Goal: Information Seeking & Learning: Learn about a topic

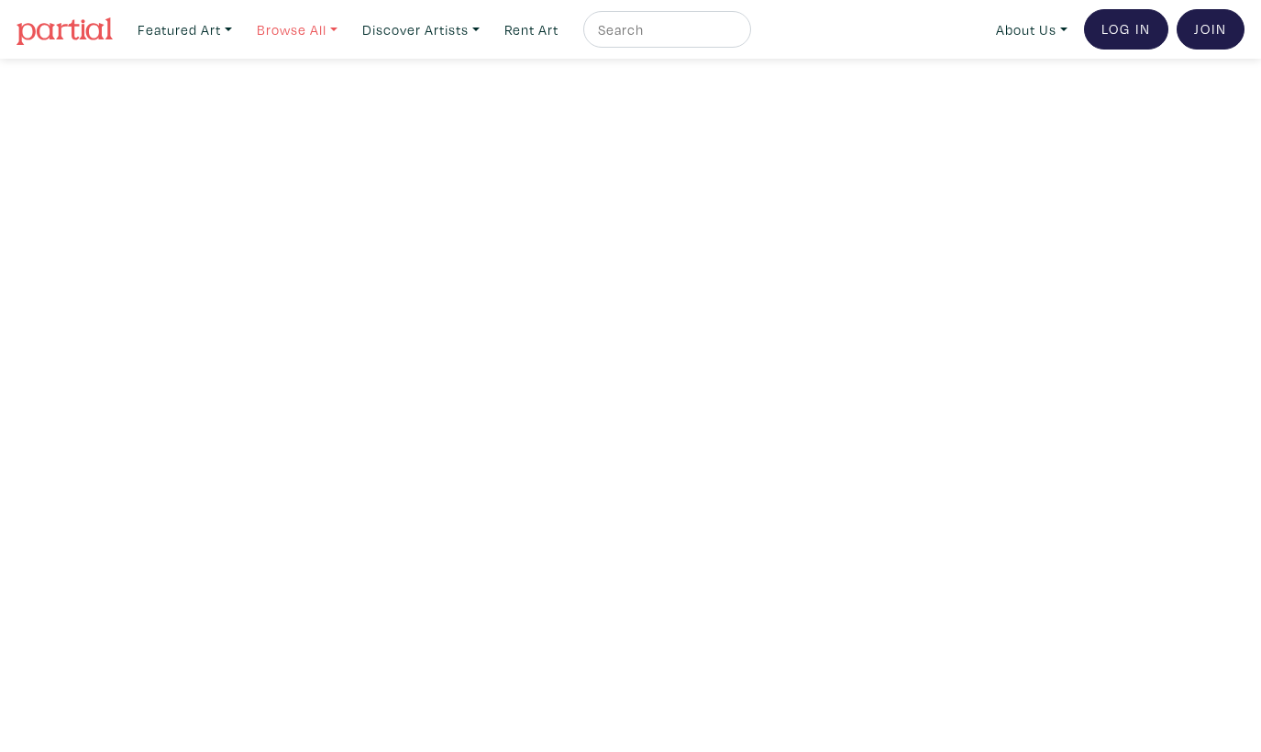
click at [240, 27] on link "Browse All" at bounding box center [184, 30] width 111 height 38
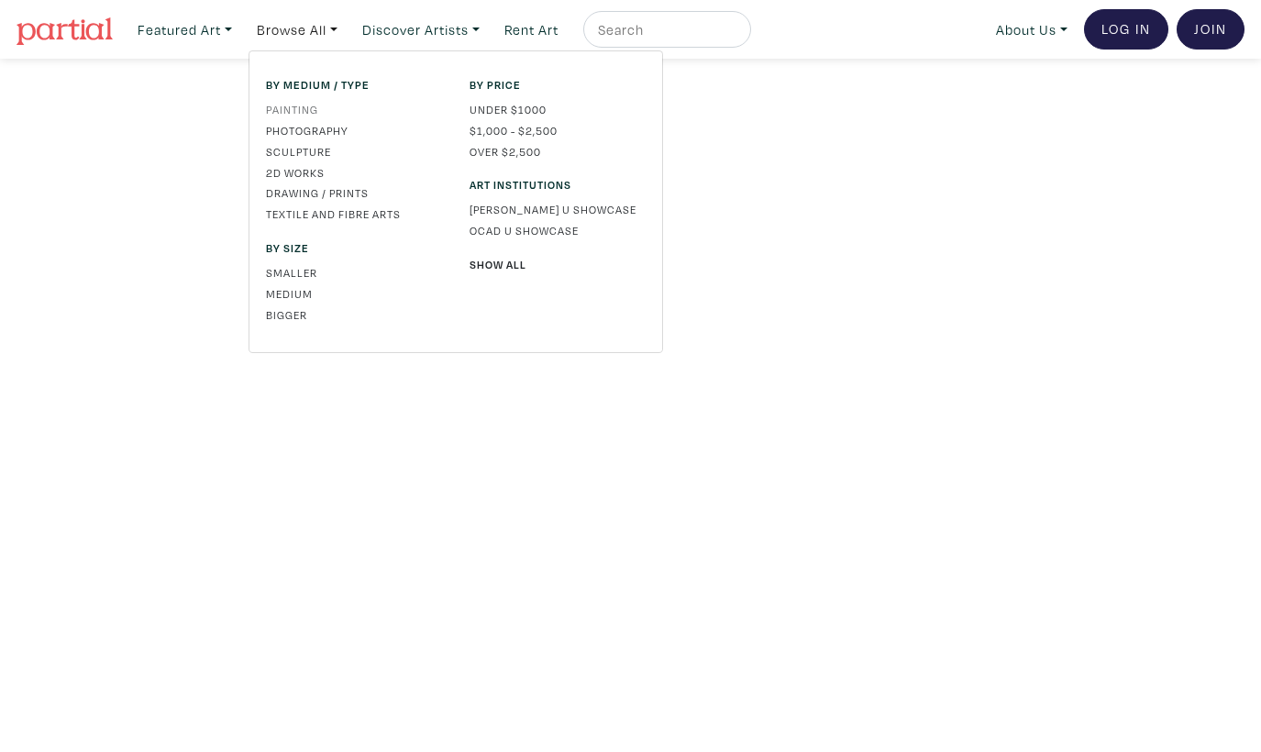
click at [313, 107] on link "Painting" at bounding box center [354, 109] width 176 height 17
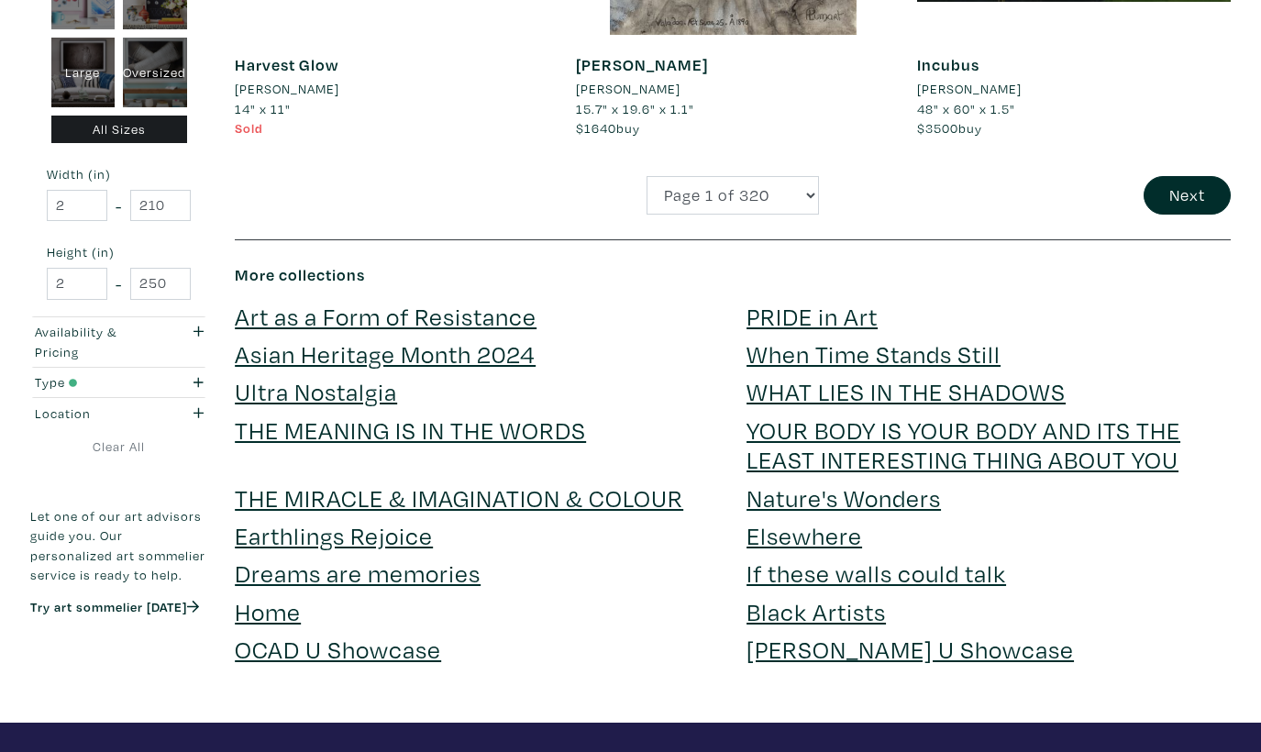
scroll to position [3909, 0]
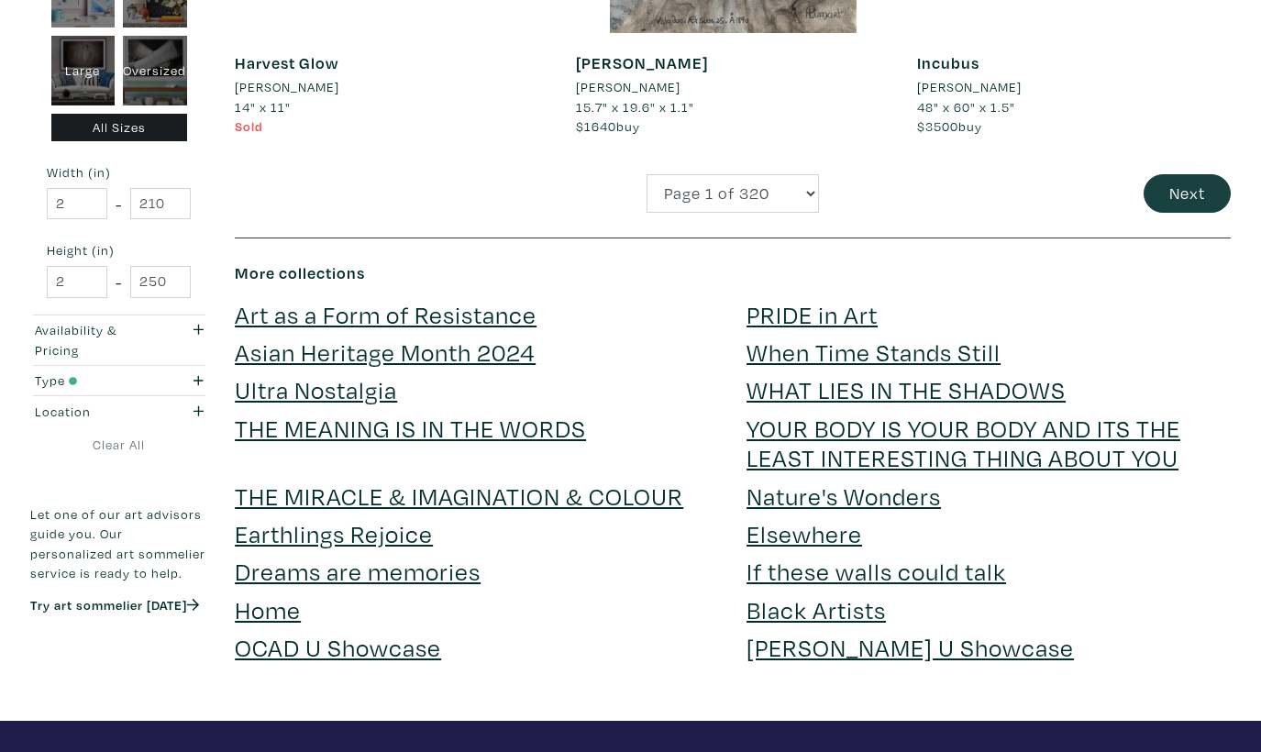
click at [1156, 175] on button "Next" at bounding box center [1186, 193] width 87 height 39
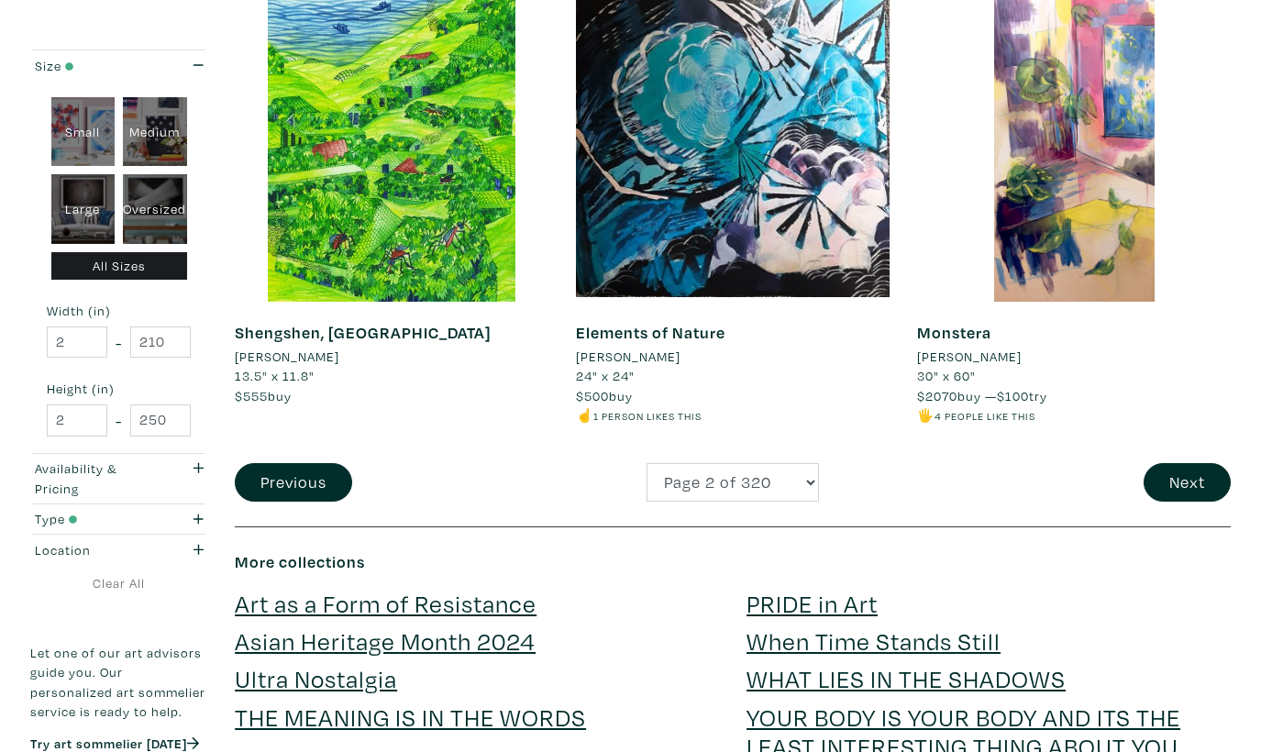
scroll to position [3621, 0]
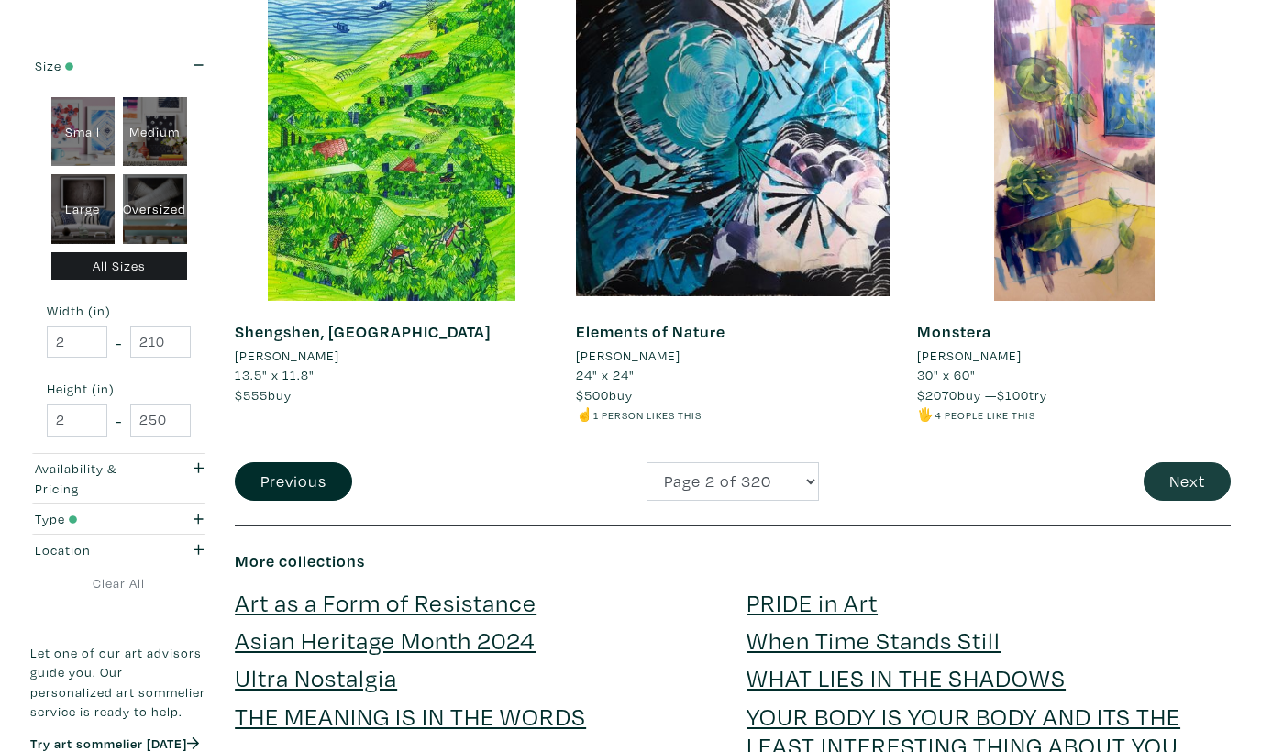
click at [1152, 462] on button "Next" at bounding box center [1186, 481] width 87 height 39
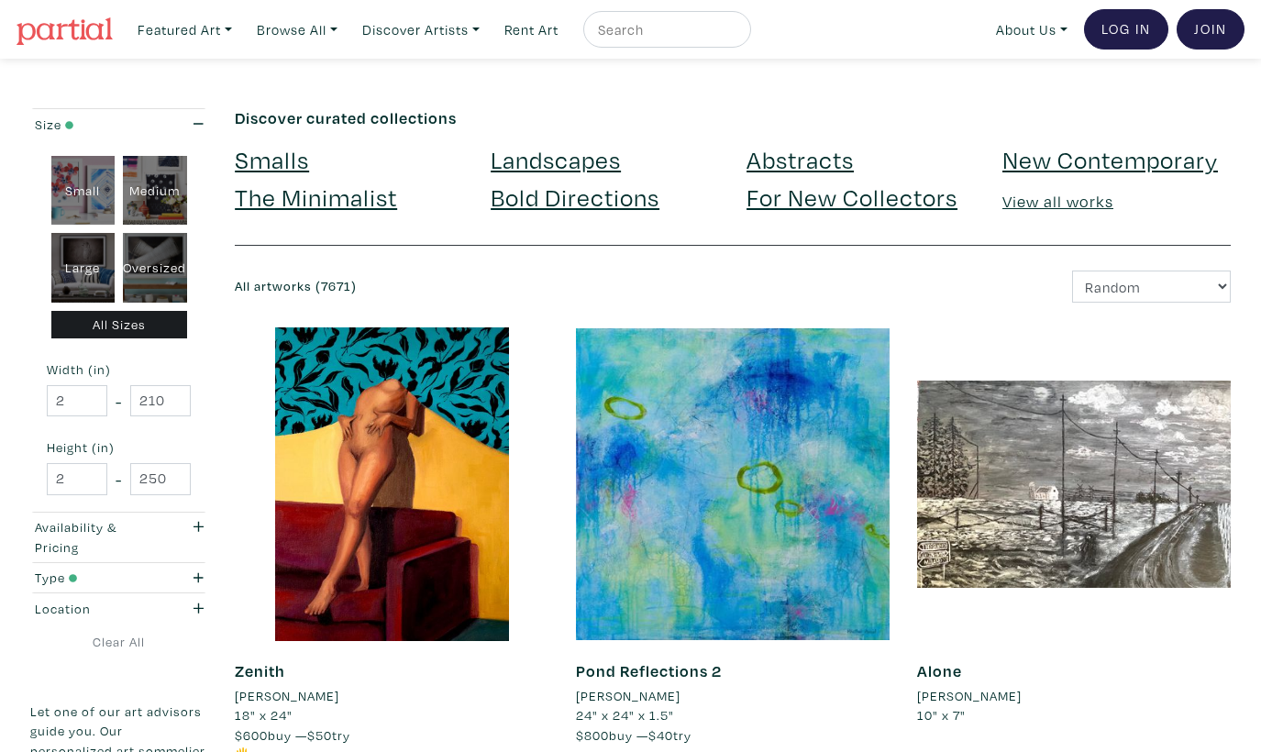
click at [1051, 208] on link "View all works" at bounding box center [1057, 201] width 111 height 21
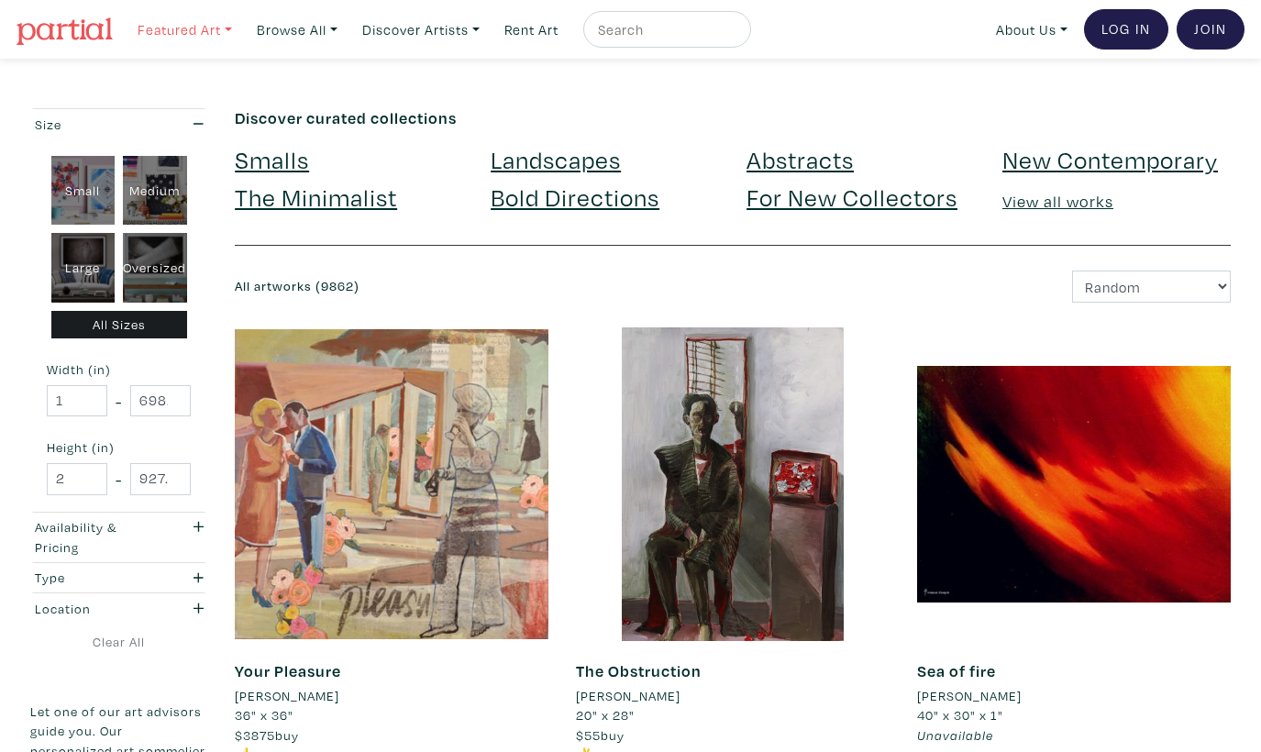
click at [230, 34] on link "Featured Art" at bounding box center [184, 30] width 111 height 38
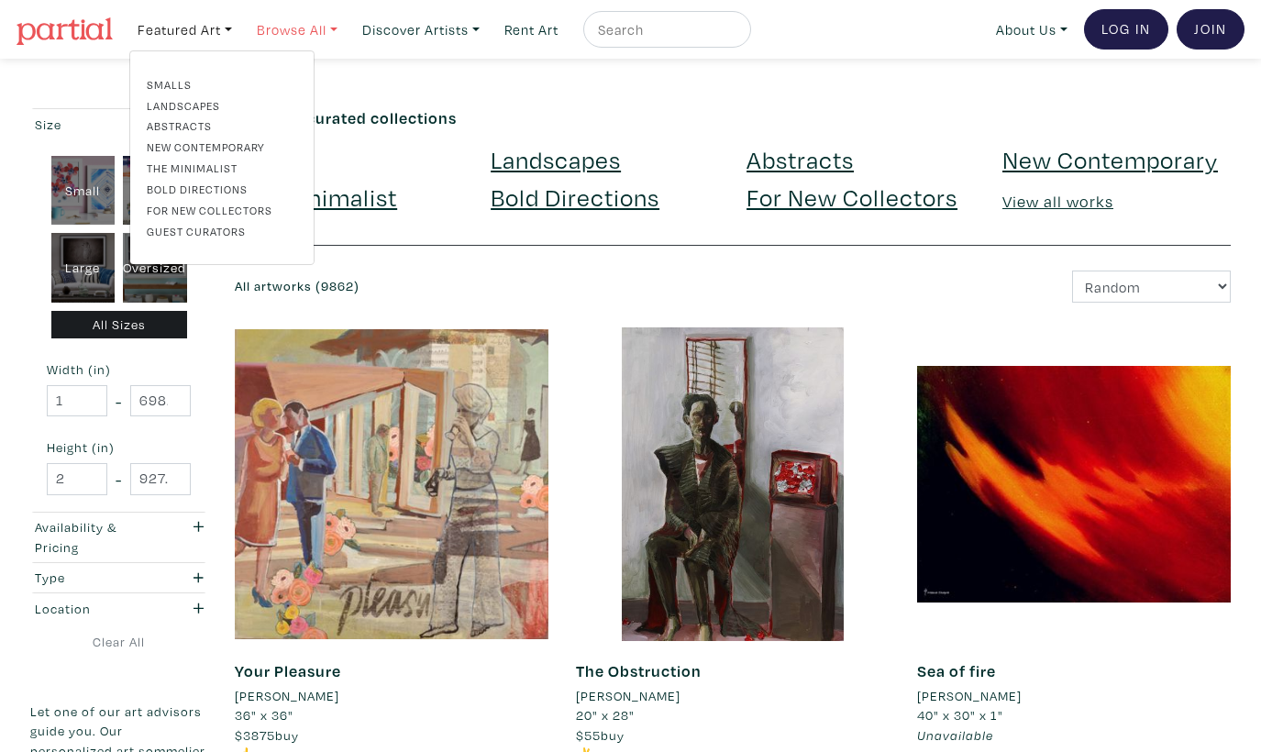
click at [240, 33] on link "Browse All" at bounding box center [184, 30] width 111 height 38
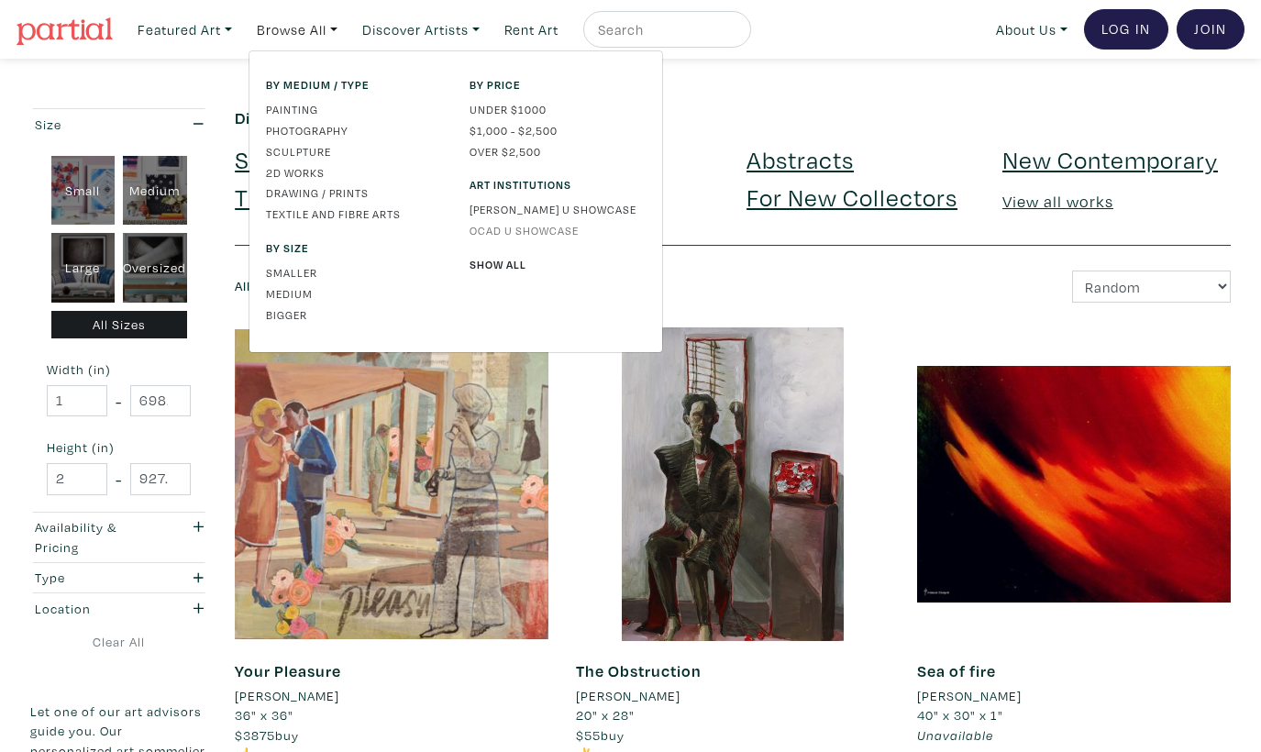
click at [502, 232] on link "OCAD U Showcase" at bounding box center [557, 230] width 176 height 17
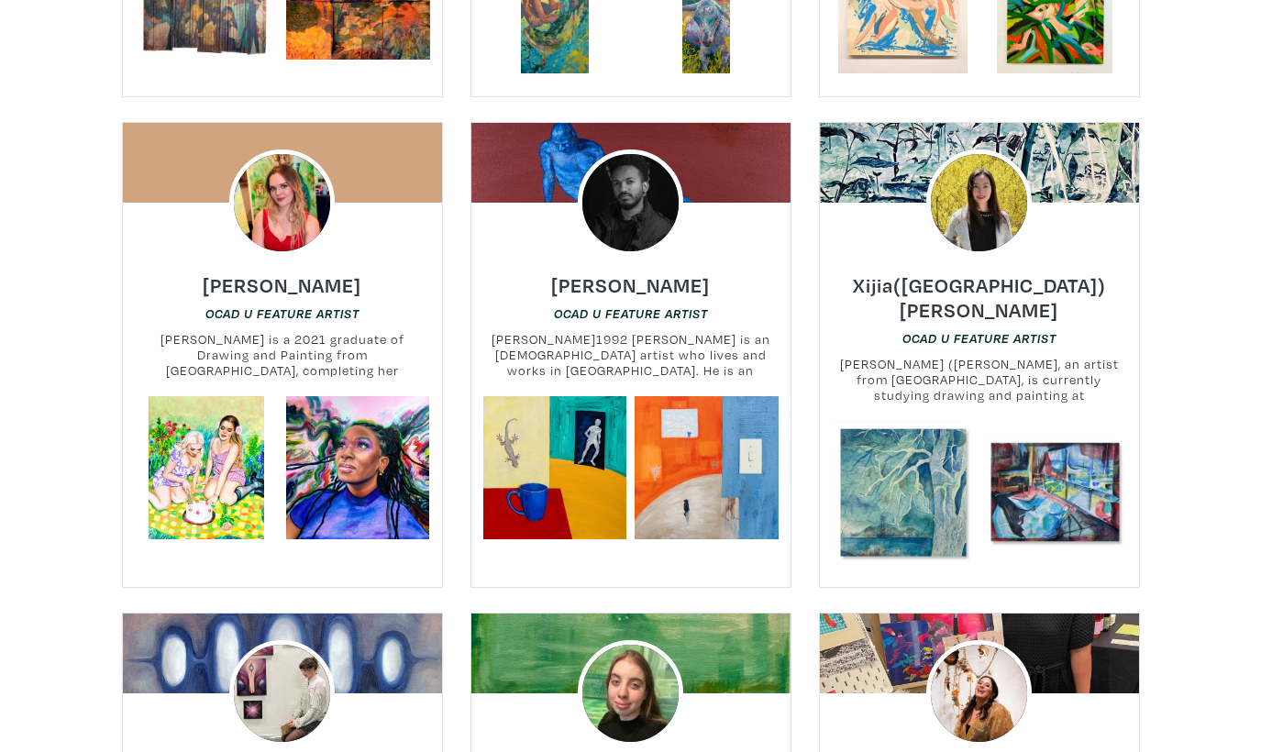
scroll to position [4343, 0]
